Goal: Information Seeking & Learning: Find contact information

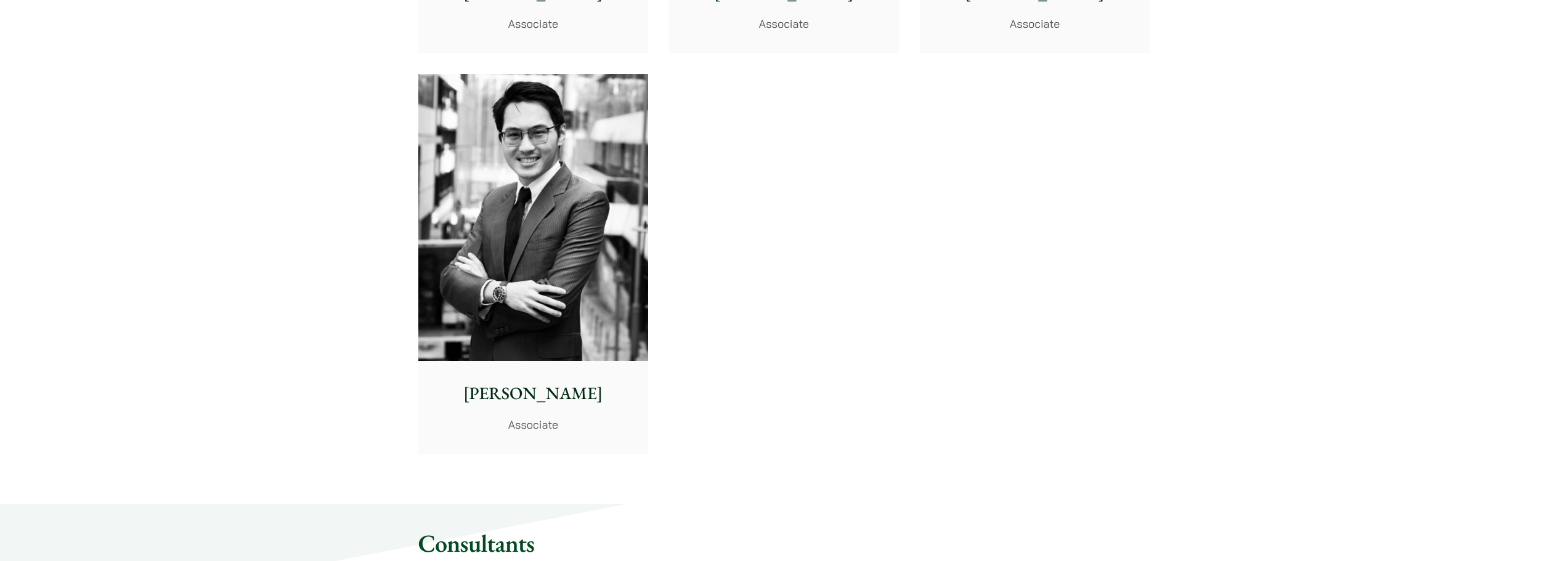
scroll to position [5173, 0]
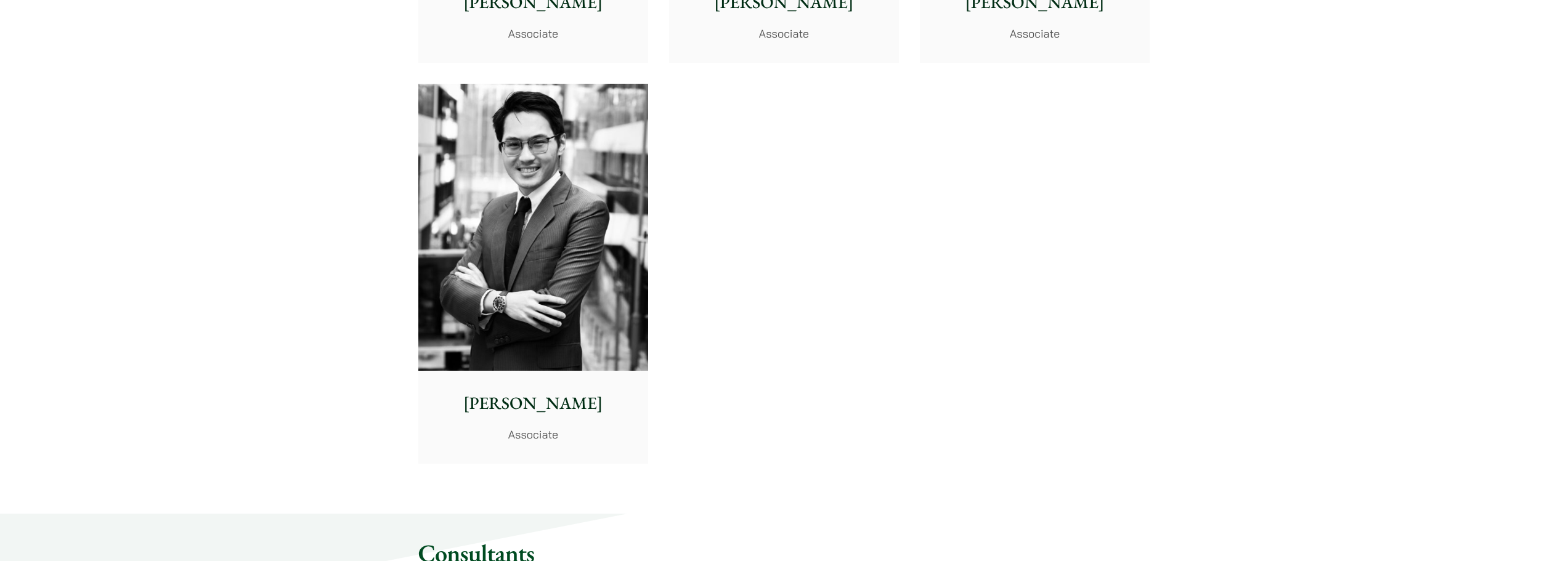
click at [519, 255] on img at bounding box center [533, 227] width 229 height 288
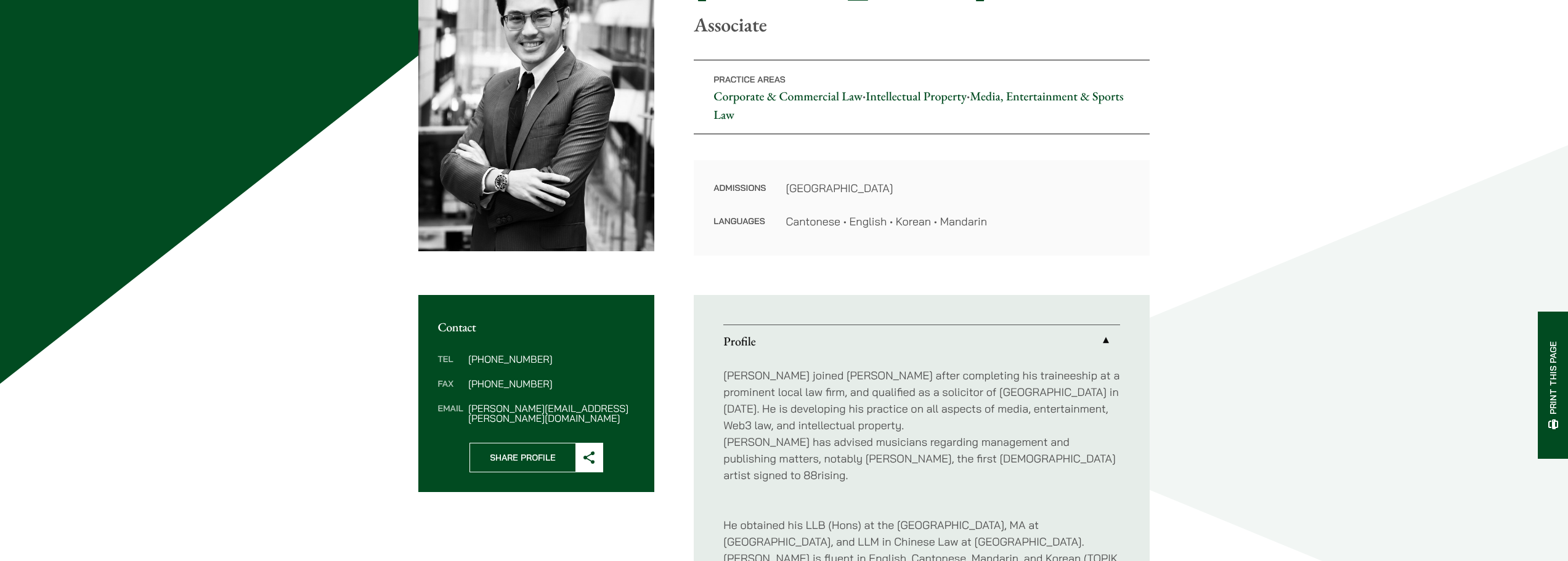
scroll to position [184, 0]
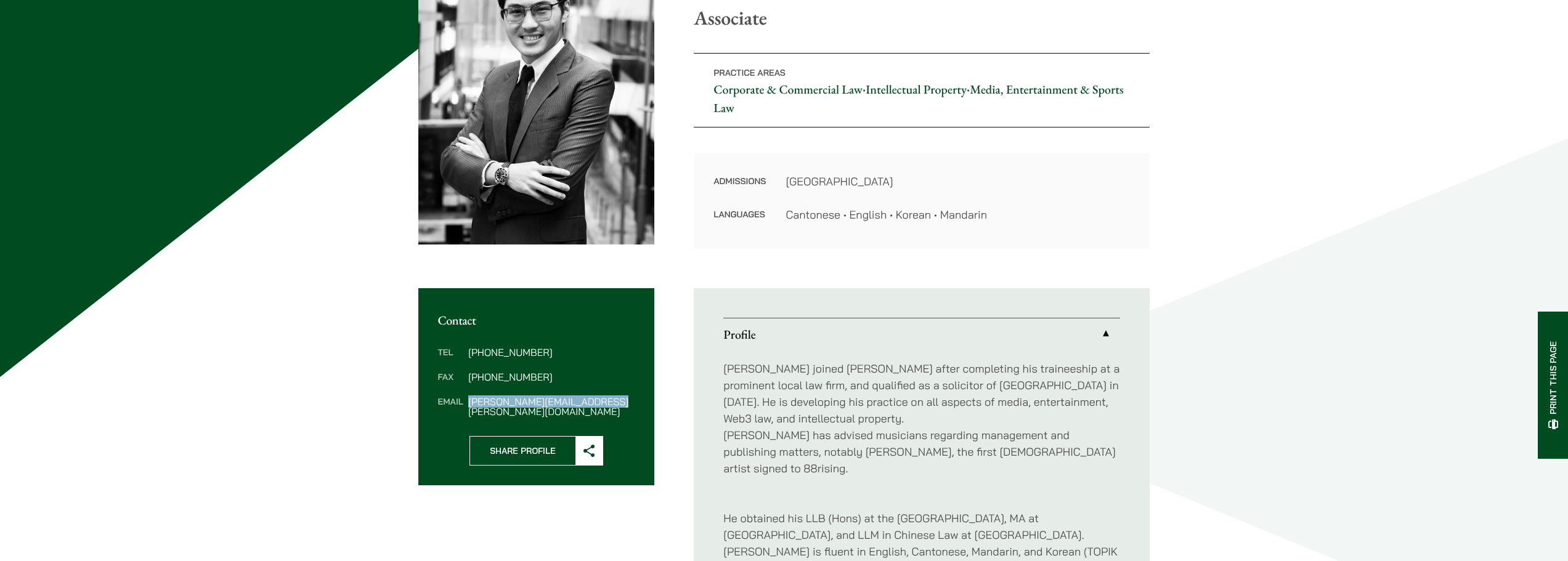
drag, startPoint x: 610, startPoint y: 403, endPoint x: 468, endPoint y: 404, distance: 142.0
click at [468, 404] on dd "christopher.lin@haldanes.com" at bounding box center [551, 407] width 166 height 20
copy dd "christopher.lin@haldanes.com"
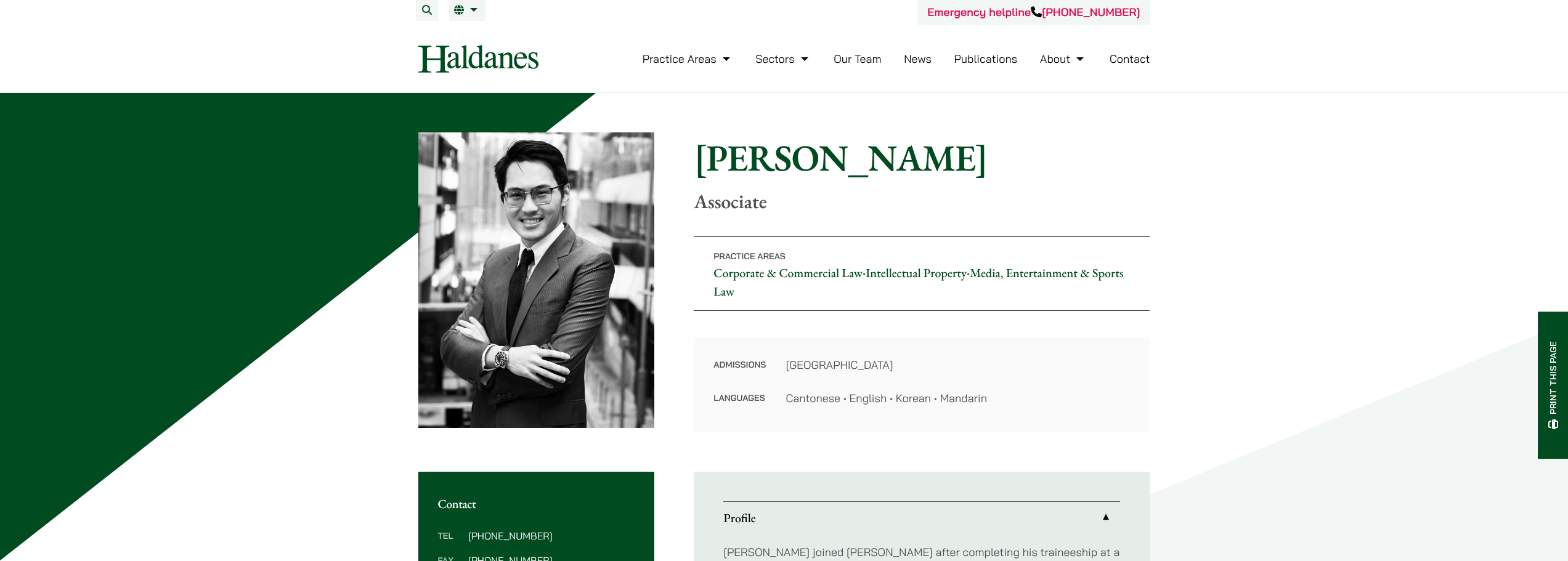
scroll to position [0, 0]
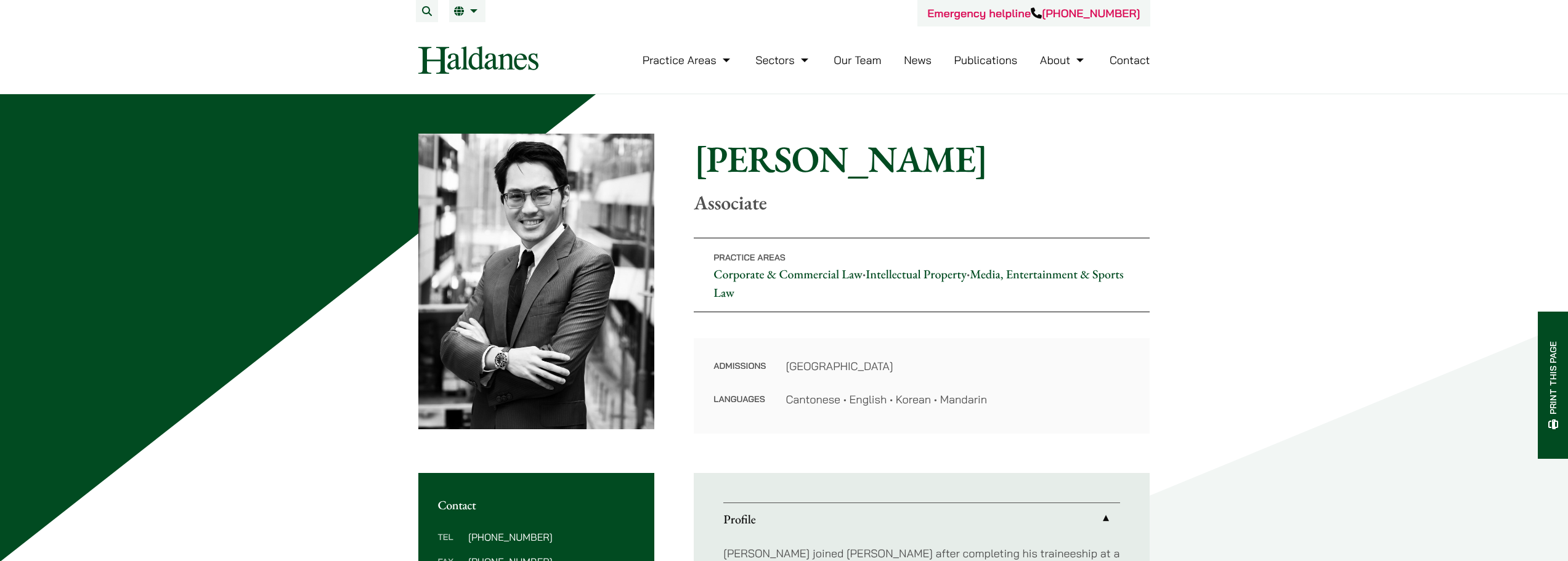
click at [864, 67] on li "Our Team" at bounding box center [857, 60] width 48 height 26
click at [864, 61] on link "Our Team" at bounding box center [857, 60] width 48 height 15
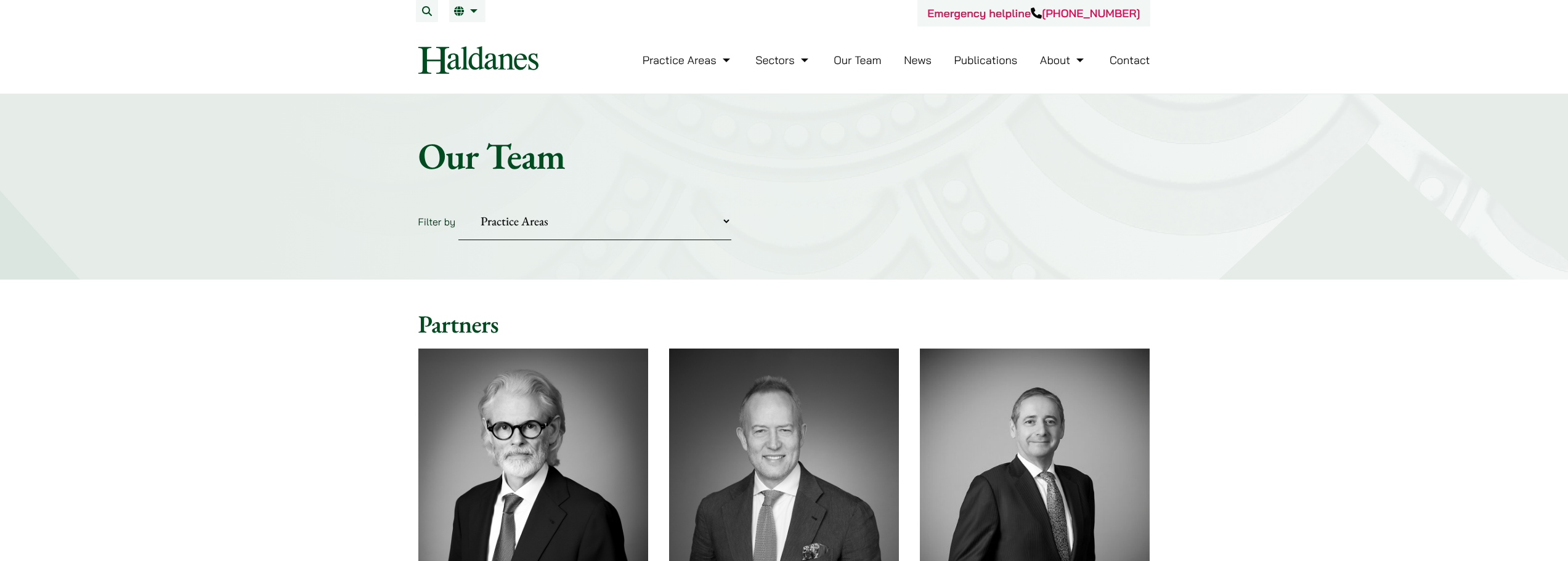
scroll to position [431, 0]
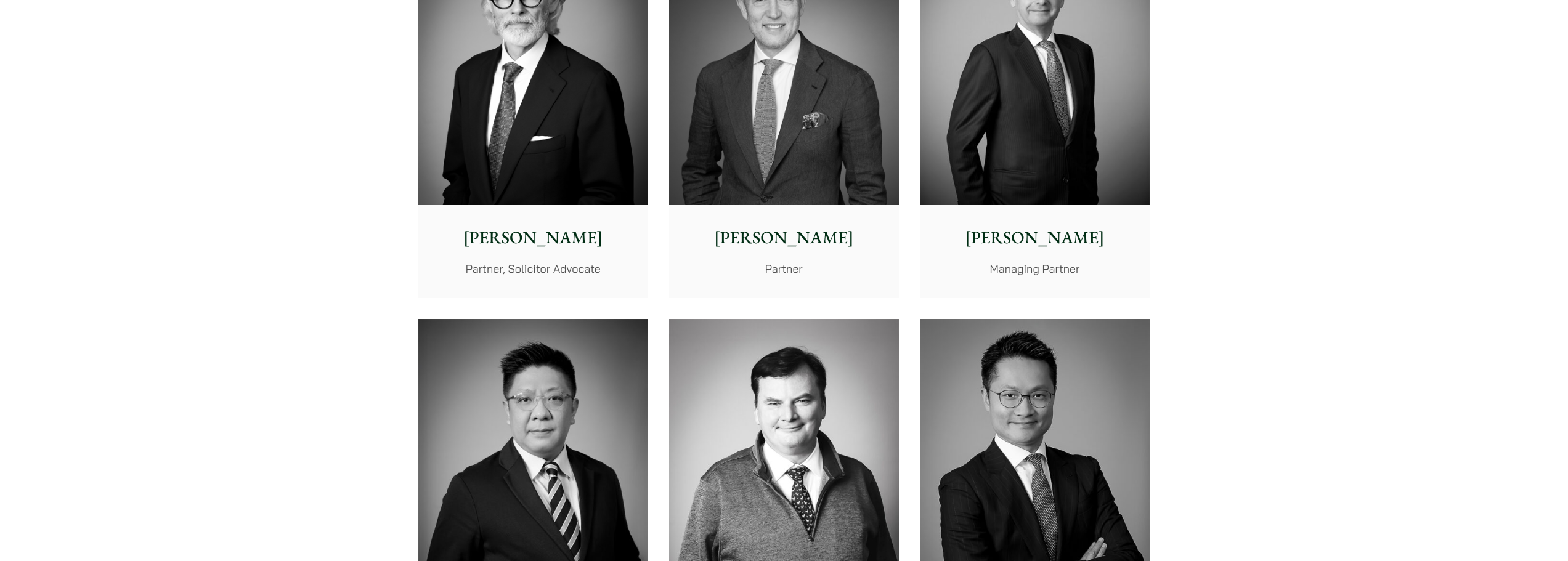
click at [806, 434] on img at bounding box center [784, 462] width 229 height 288
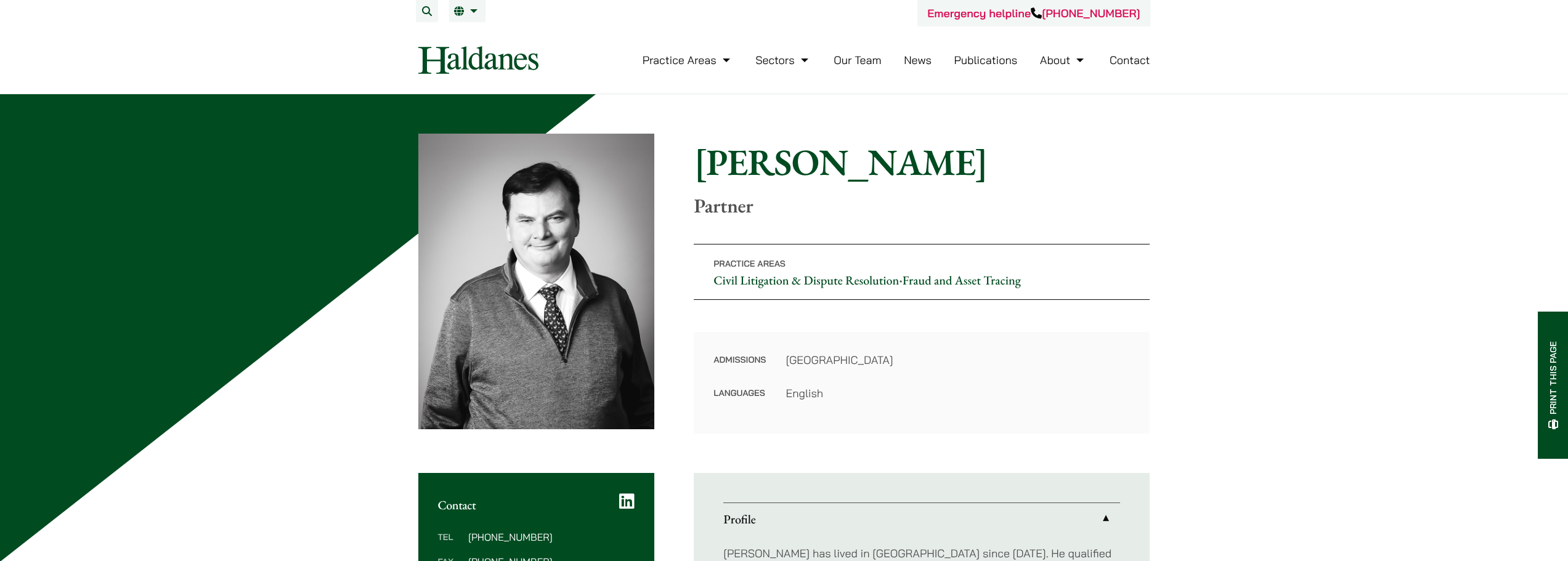
click at [862, 59] on link "Our Team" at bounding box center [857, 60] width 48 height 15
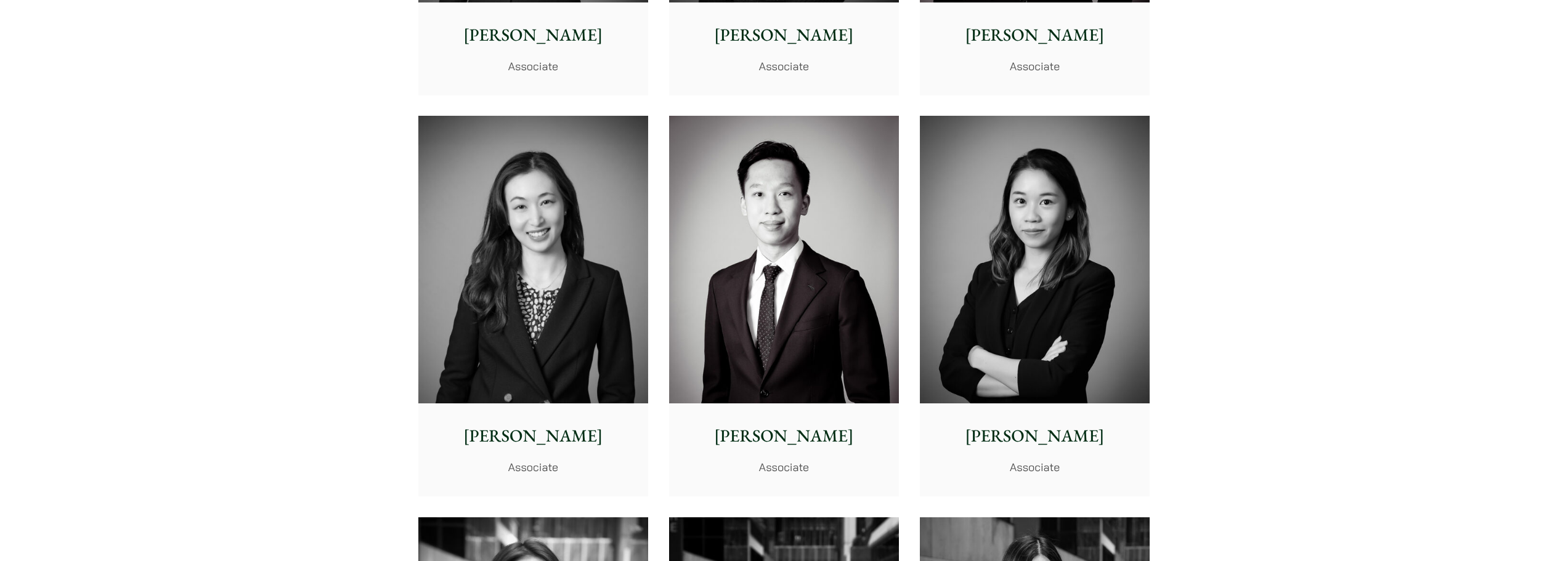
scroll to position [3895, 0]
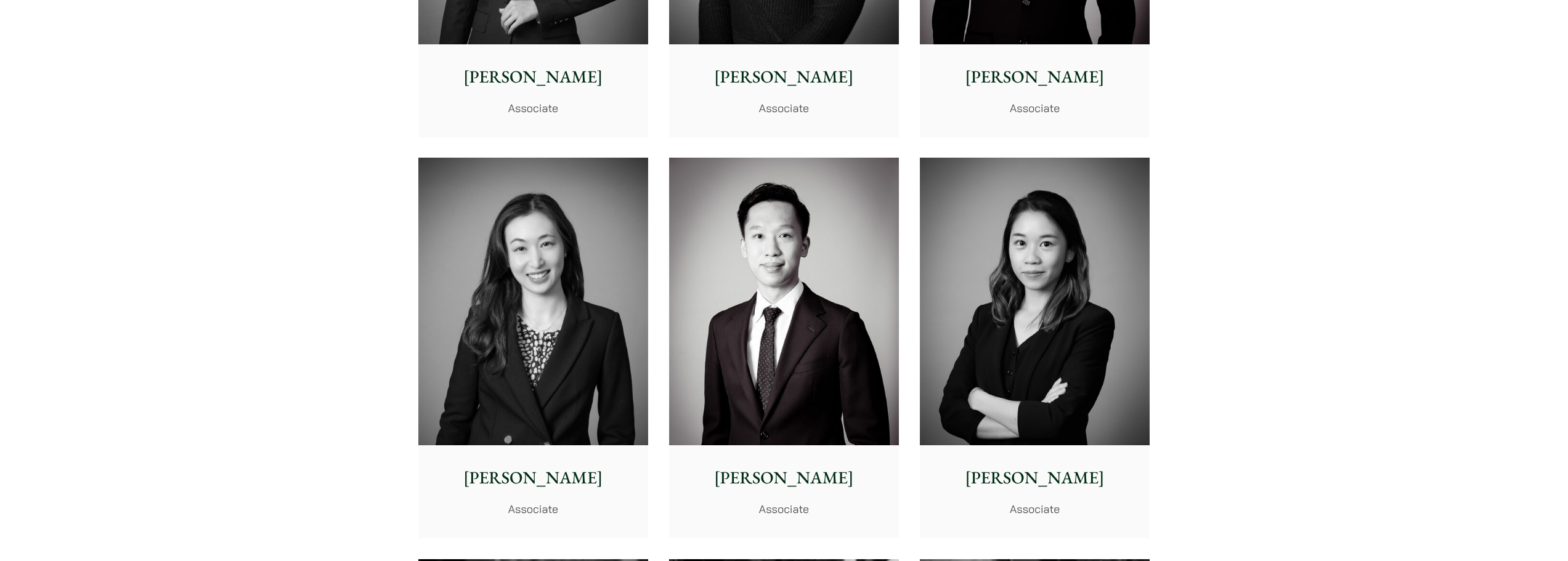
click at [591, 334] on img at bounding box center [533, 301] width 229 height 288
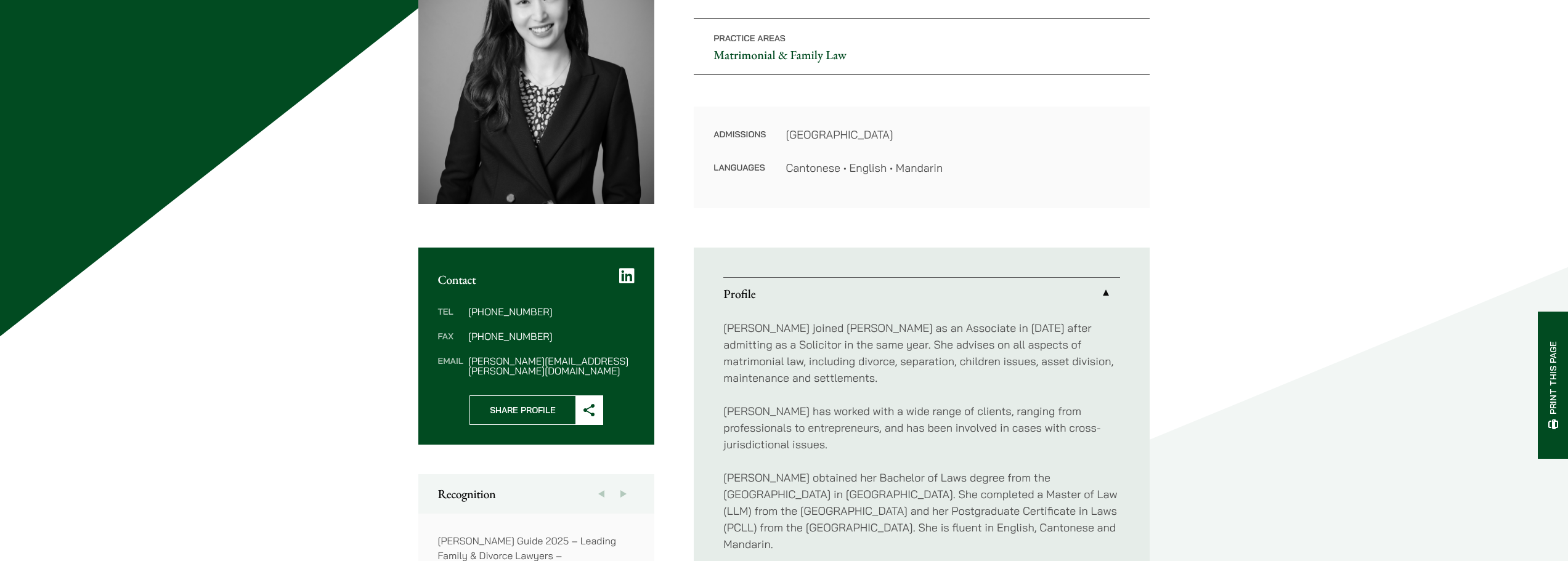
scroll to position [247, 0]
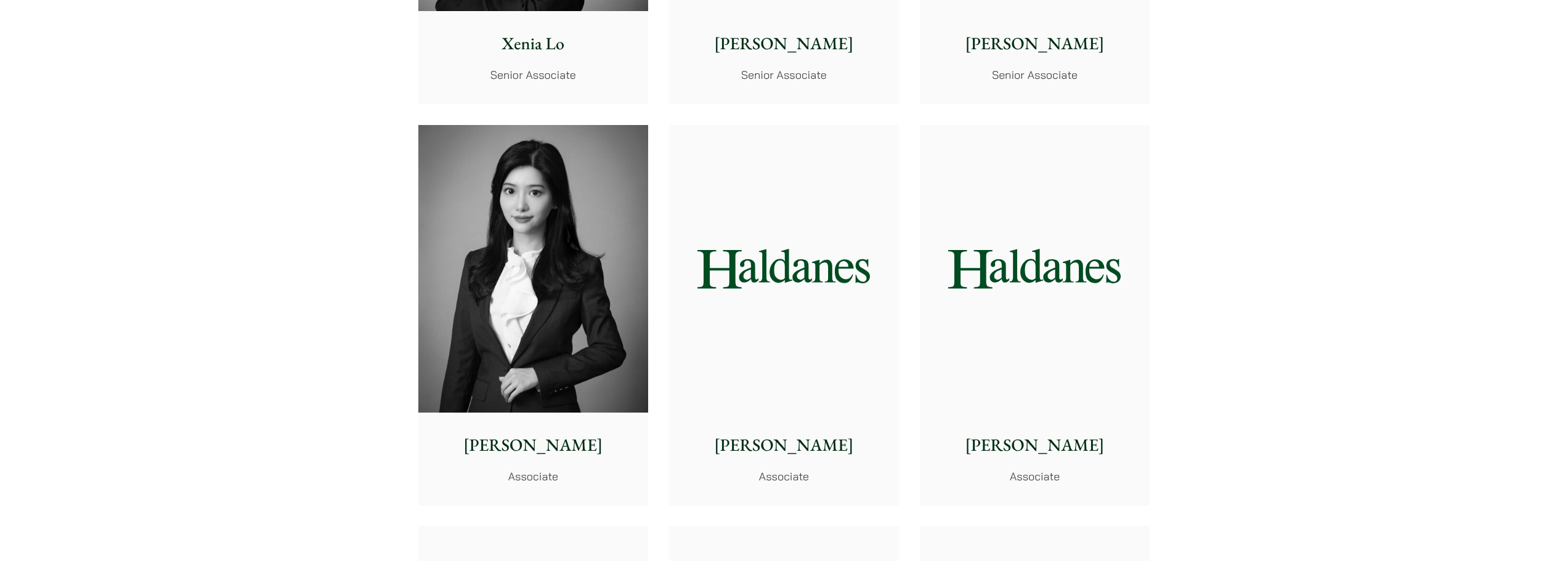
scroll to position [3526, 0]
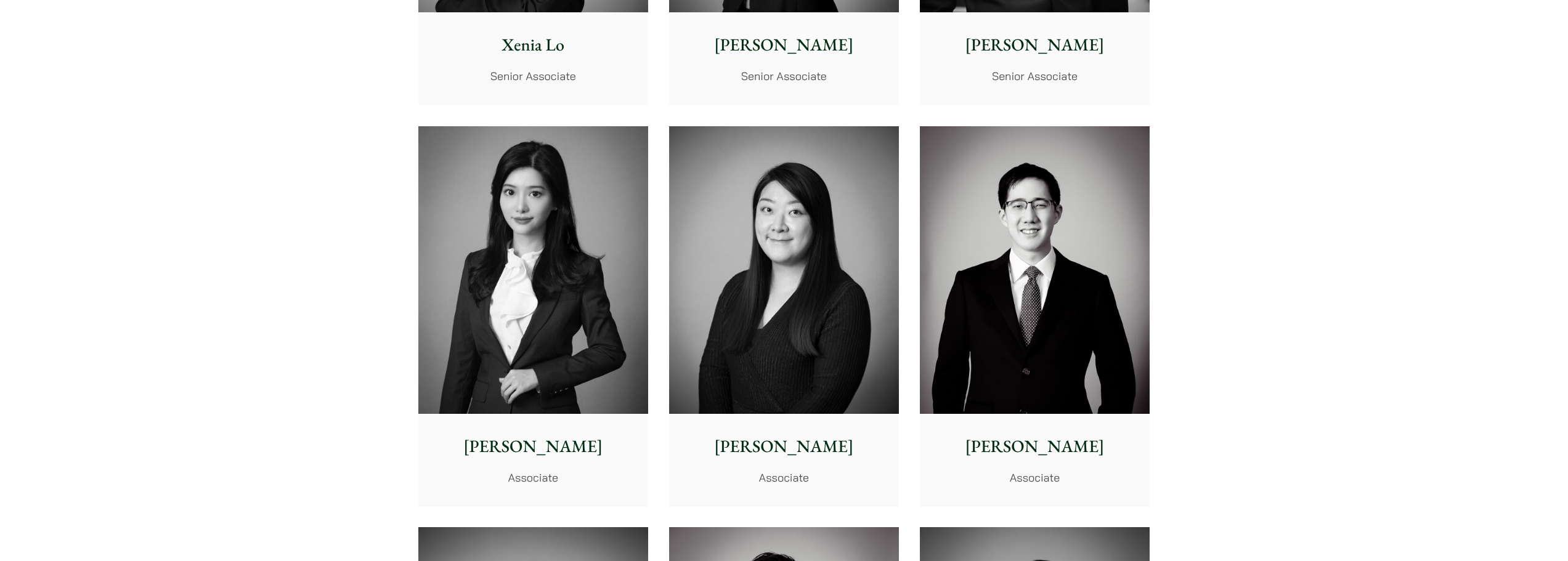
click at [822, 320] on img at bounding box center [784, 269] width 229 height 288
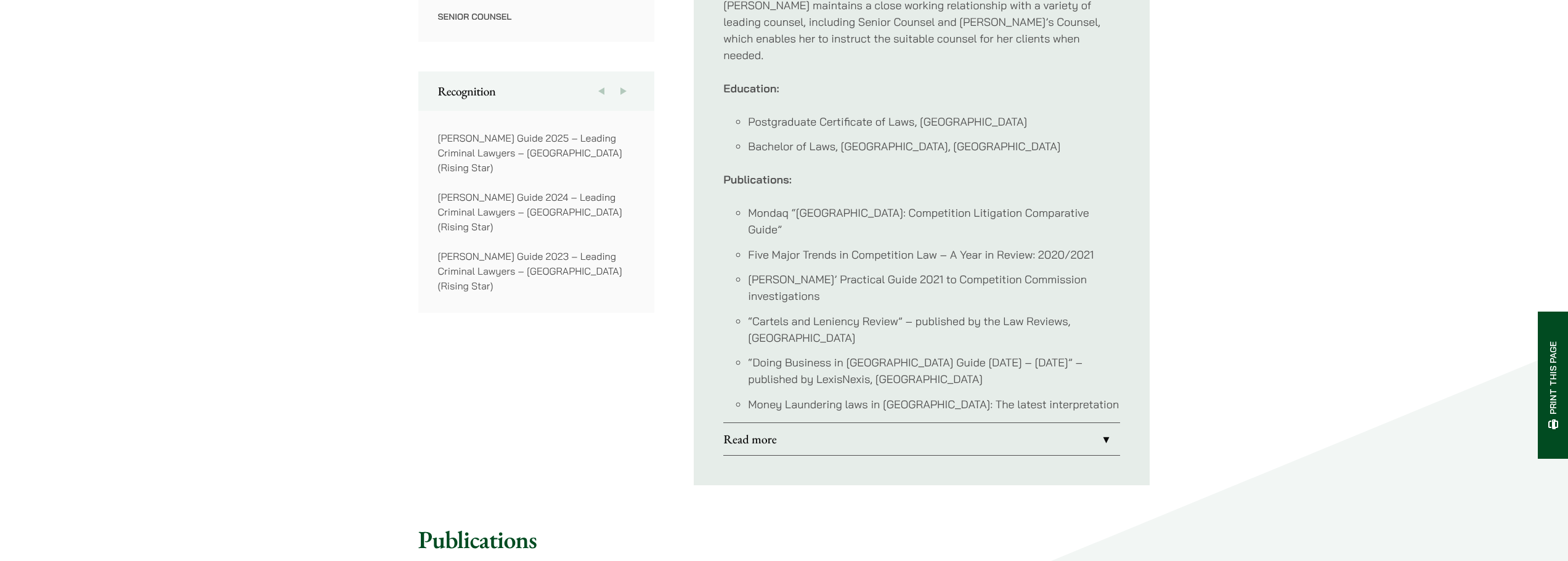
scroll to position [985, 0]
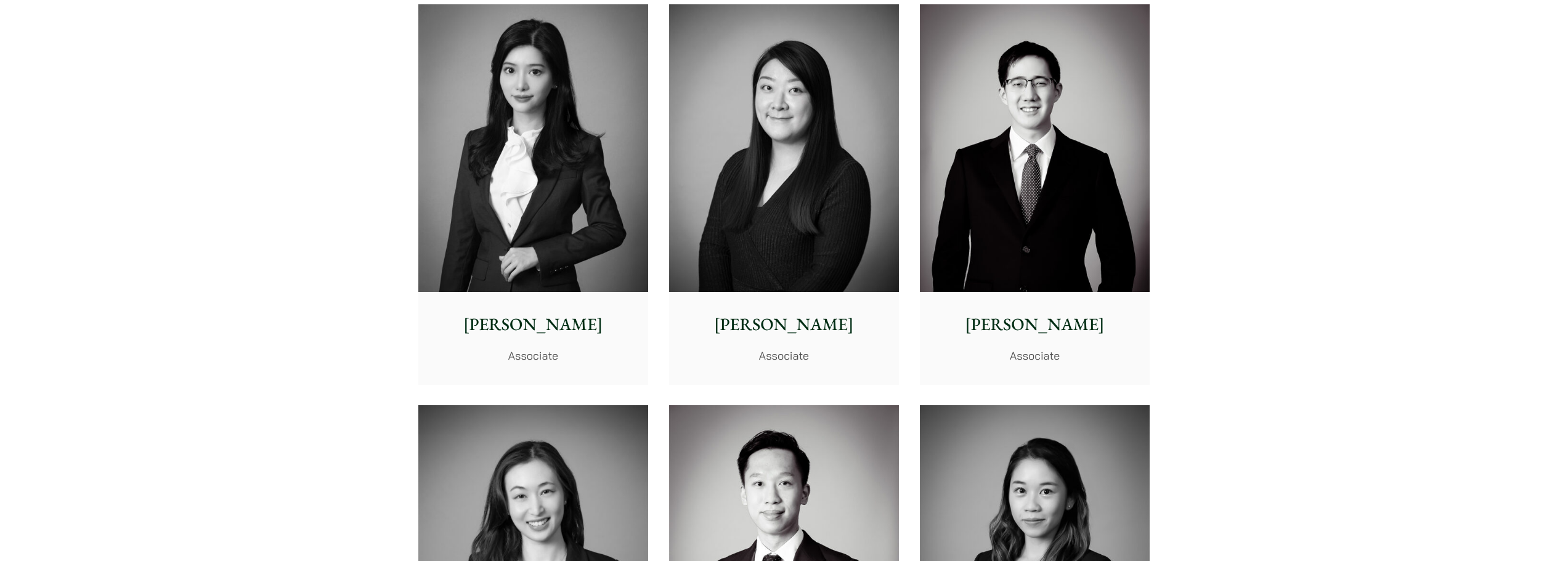
scroll to position [3649, 0]
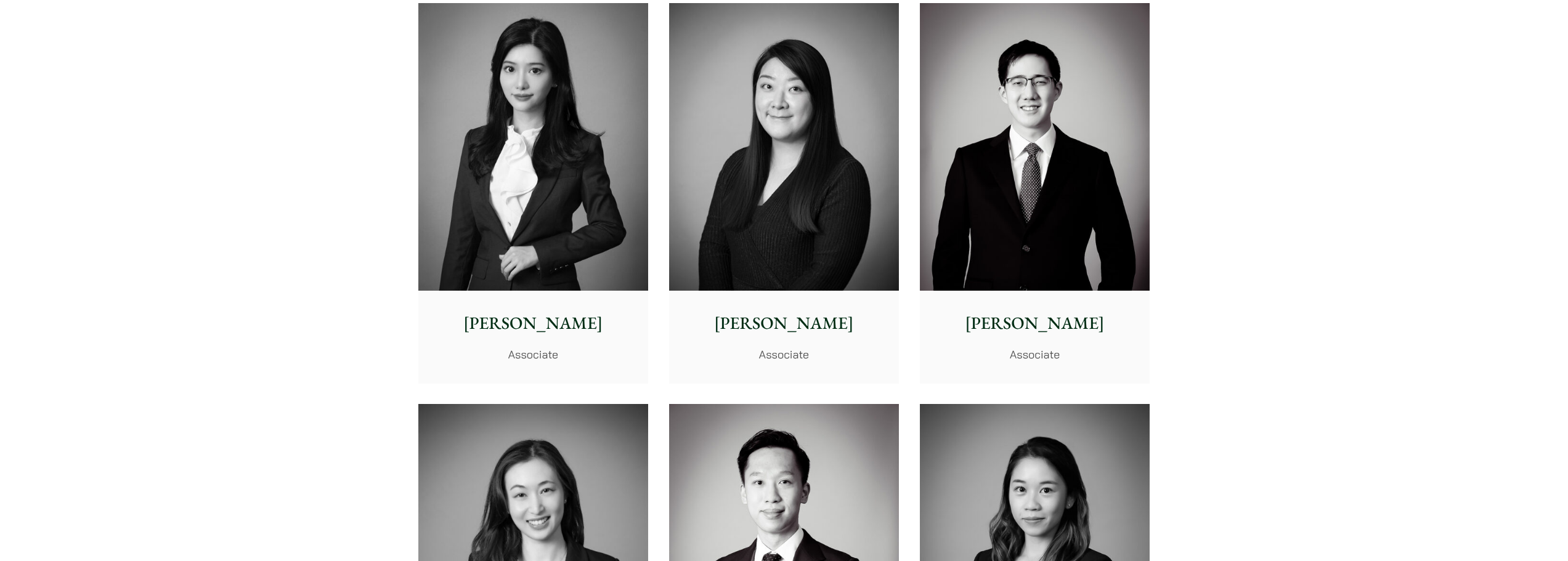
click at [1011, 264] on img at bounding box center [1034, 146] width 229 height 288
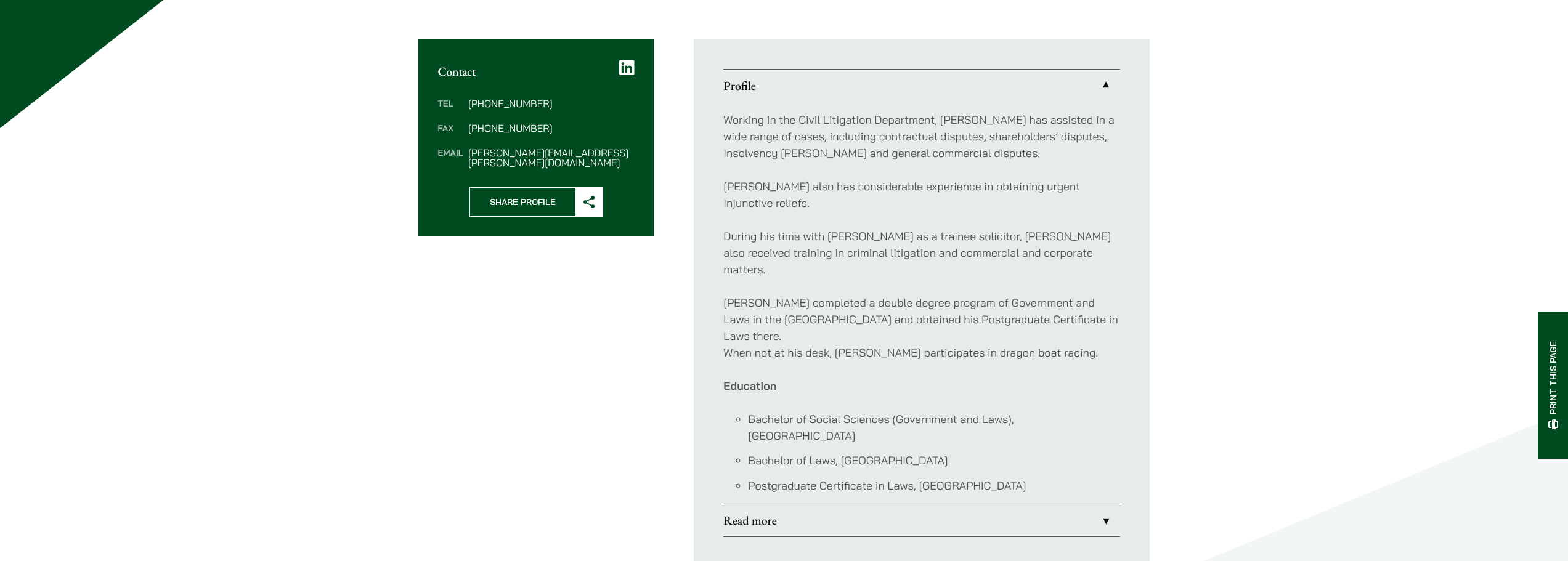
scroll to position [431, 0]
